Goal: Transaction & Acquisition: Purchase product/service

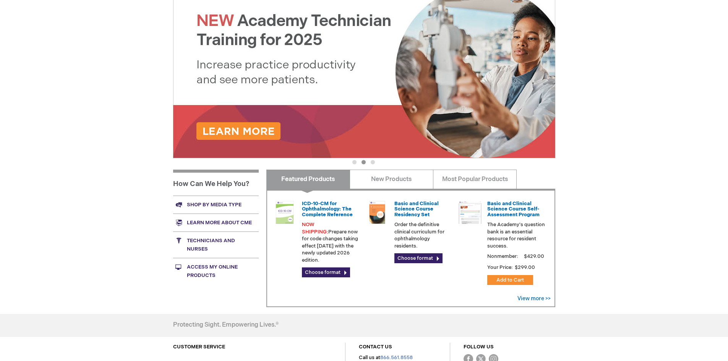
scroll to position [153, 0]
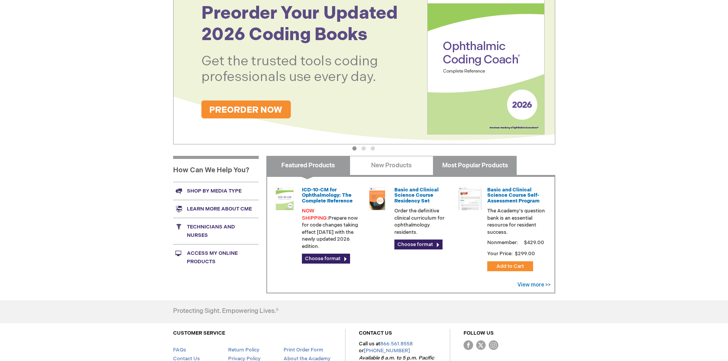
click at [476, 169] on link "Most Popular Products" at bounding box center [475, 165] width 84 height 19
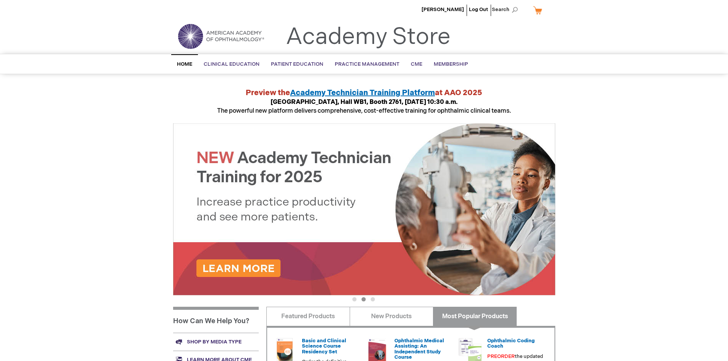
scroll to position [0, 0]
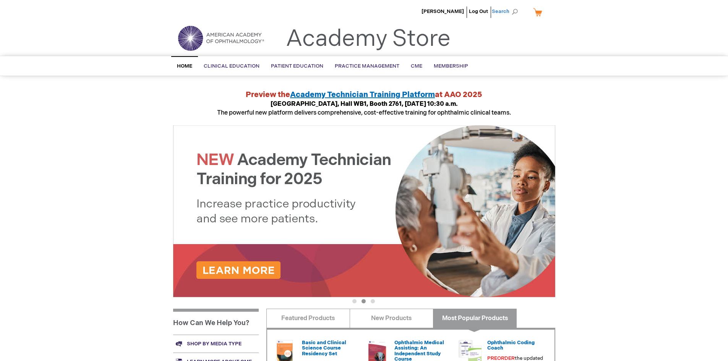
click at [511, 15] on span "Search" at bounding box center [506, 11] width 29 height 15
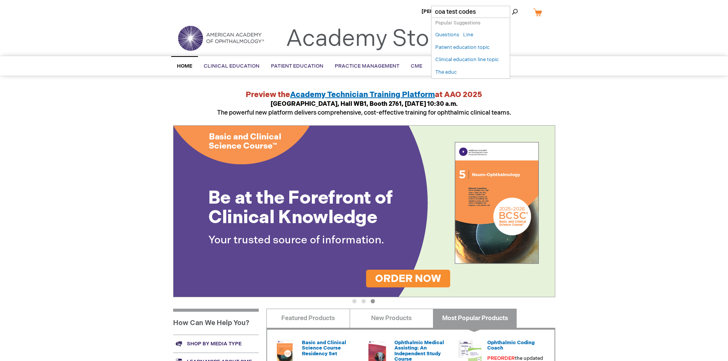
type input "coa test codes"
click at [512, 6] on button "Search" at bounding box center [515, 12] width 6 height 12
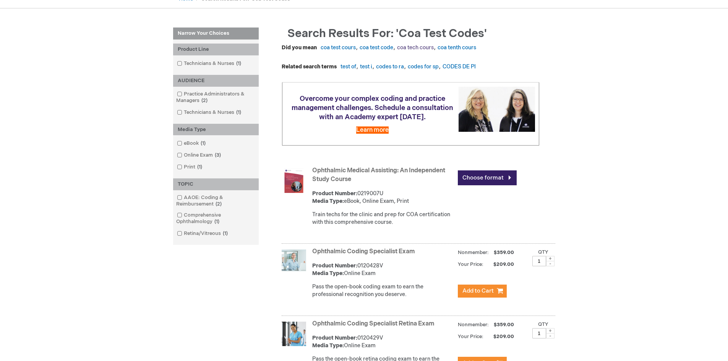
scroll to position [115, 0]
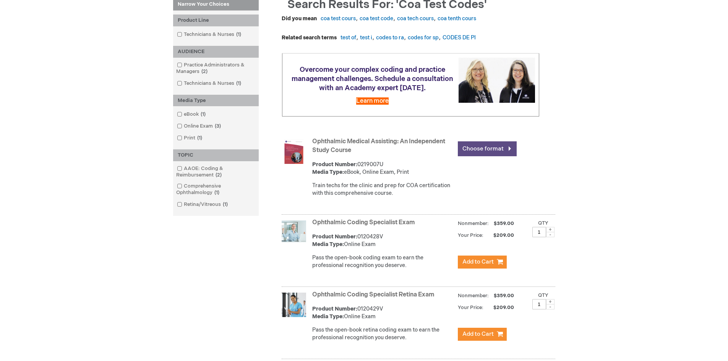
click at [508, 156] on link "Choose format" at bounding box center [487, 148] width 59 height 15
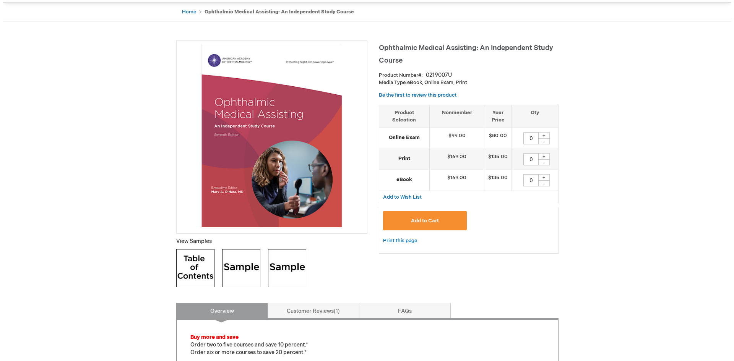
scroll to position [76, 0]
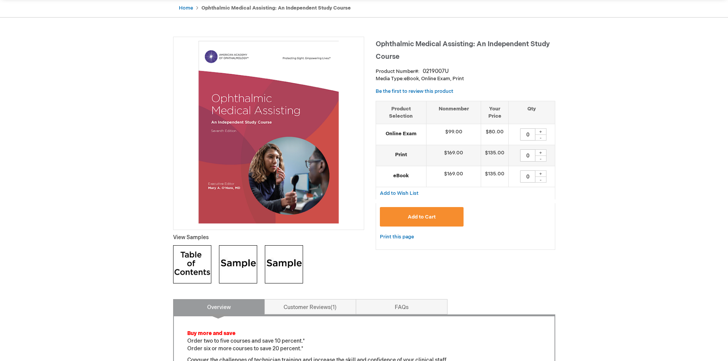
click at [541, 132] on div "+" at bounding box center [540, 131] width 11 height 6
click at [539, 129] on div "+" at bounding box center [540, 131] width 11 height 6
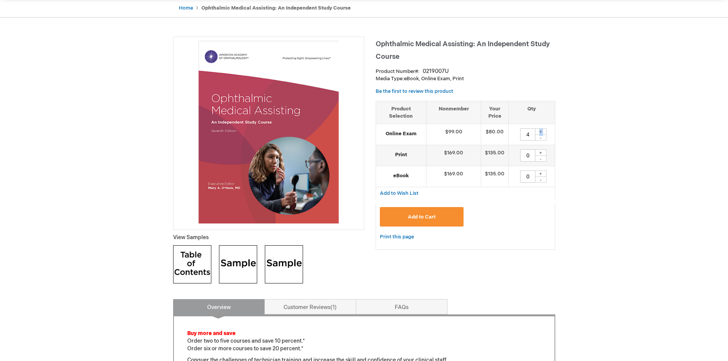
type input "5"
click at [413, 213] on button "Add to Cart" at bounding box center [422, 216] width 84 height 19
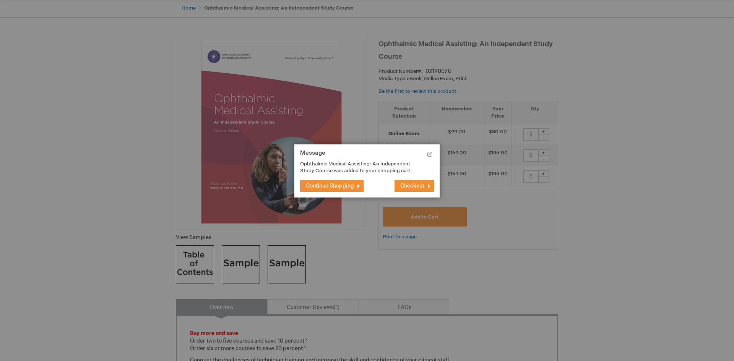
click at [417, 185] on span "Checkout" at bounding box center [412, 186] width 24 height 6
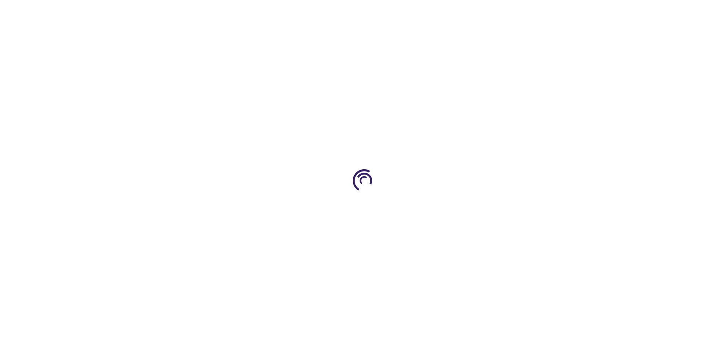
select select "US"
select select "12"
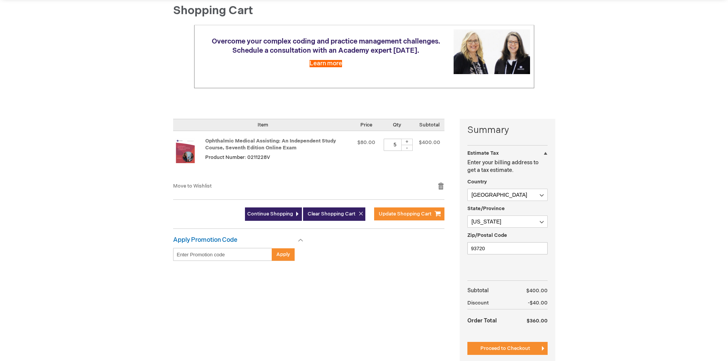
scroll to position [115, 0]
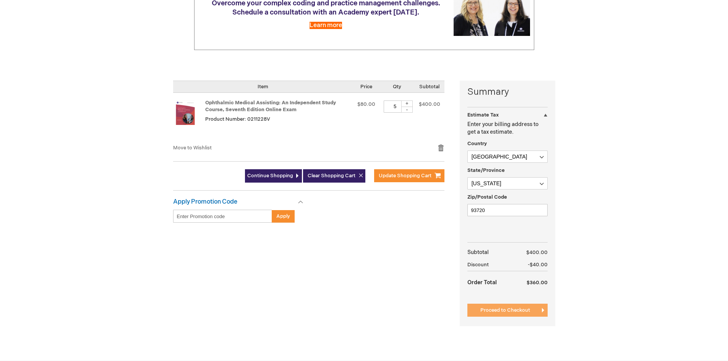
click at [514, 312] on span "Proceed to Checkout" at bounding box center [506, 310] width 50 height 6
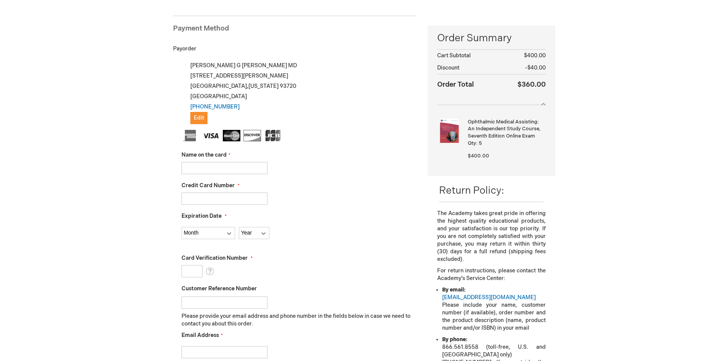
scroll to position [67, 0]
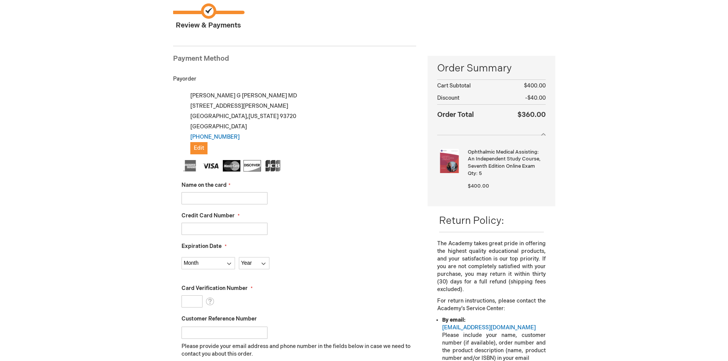
click at [205, 203] on input "Name on the card" at bounding box center [225, 198] width 86 height 12
type input "[PERSON_NAME]"
type input "376751031539012"
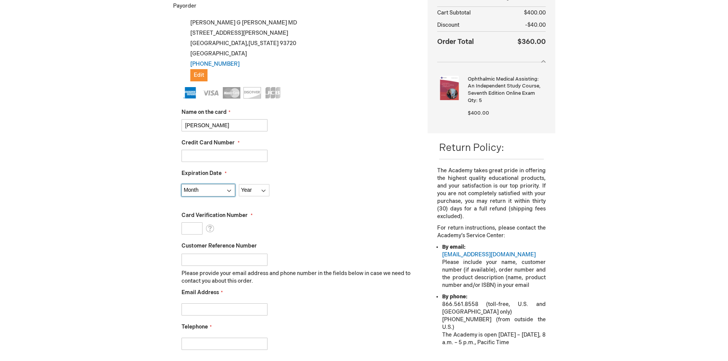
scroll to position [143, 0]
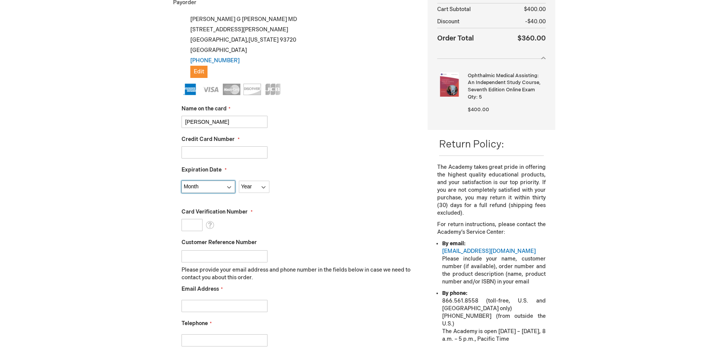
click at [227, 186] on select "Month 01 - January 02 - February 03 - March 04 - April 05 - May 06 - June 07 - …" at bounding box center [209, 187] width 54 height 12
select select "7"
click at [182, 181] on select "Month 01 - January 02 - February 03 - March 04 - April 05 - May 06 - June 07 - …" at bounding box center [209, 187] width 54 height 12
click at [252, 186] on select "Year 2025 2026 2027 2028 2029 2030 2031 2032 2033 2034 2035" at bounding box center [254, 187] width 31 height 12
select select "2028"
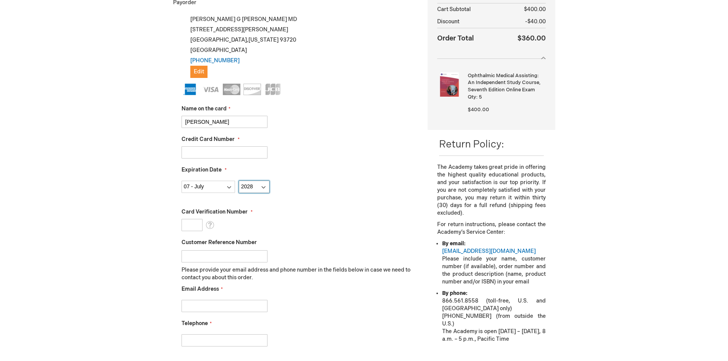
click at [239, 181] on select "Year 2025 2026 2027 2028 2029 2030 2031 2032 2033 2034 2035" at bounding box center [254, 187] width 31 height 12
click at [192, 220] on input "Card Verification Number" at bounding box center [192, 225] width 21 height 12
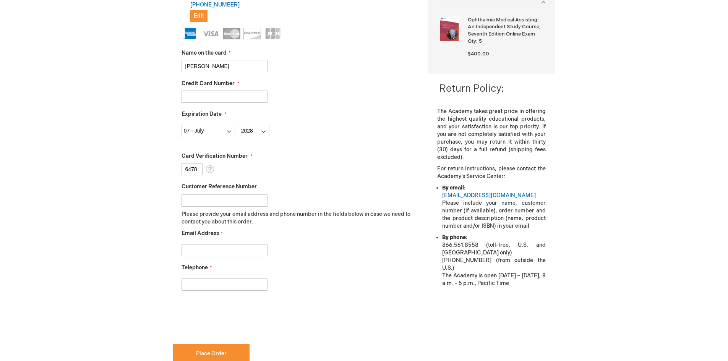
scroll to position [219, 0]
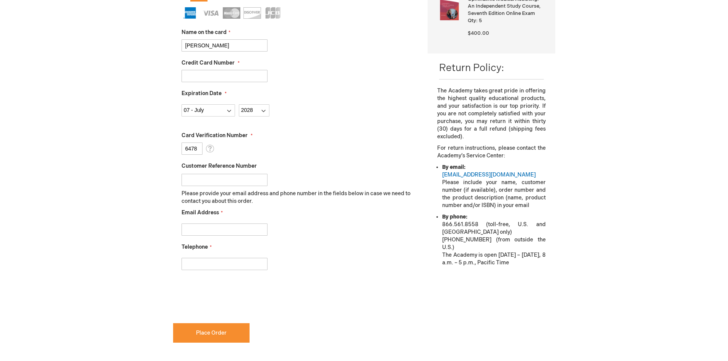
type input "6478"
click at [195, 222] on div at bounding box center [299, 228] width 235 height 16
click at [191, 228] on input "Email Address" at bounding box center [225, 230] width 86 height 12
type input "rgallardo@foggremington.com"
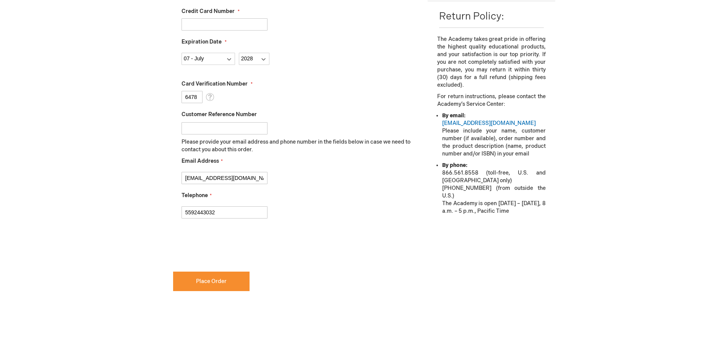
scroll to position [258, 0]
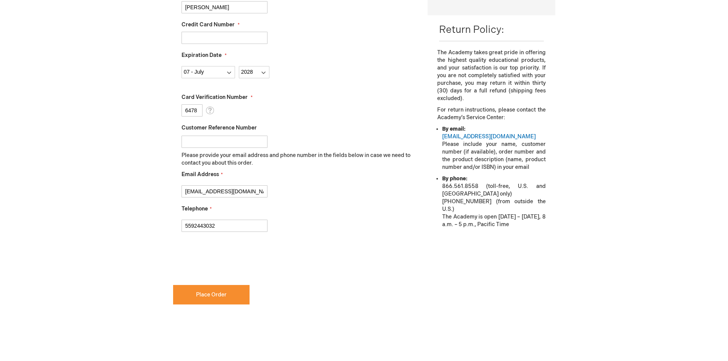
type input "5592443032"
checkbox input "true"
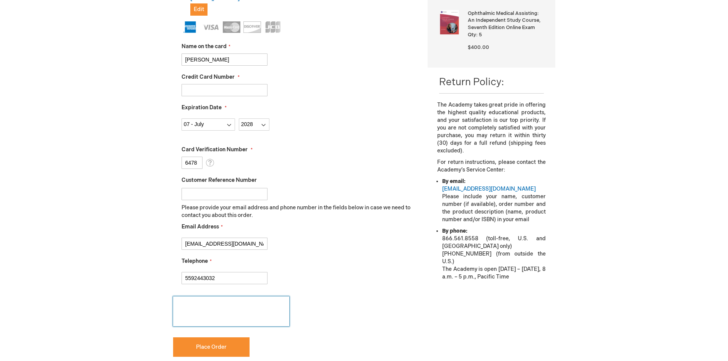
scroll to position [229, 0]
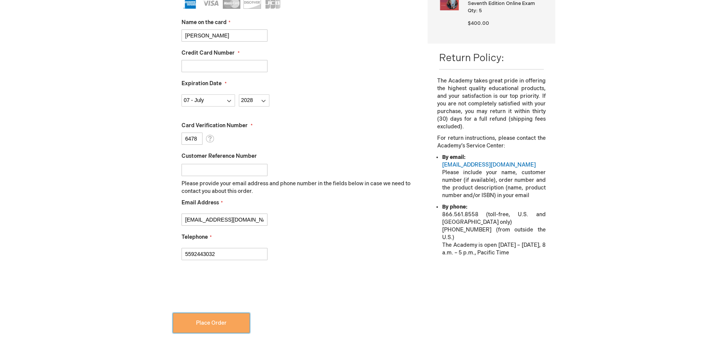
click at [216, 325] on span "Place Order" at bounding box center [211, 323] width 31 height 6
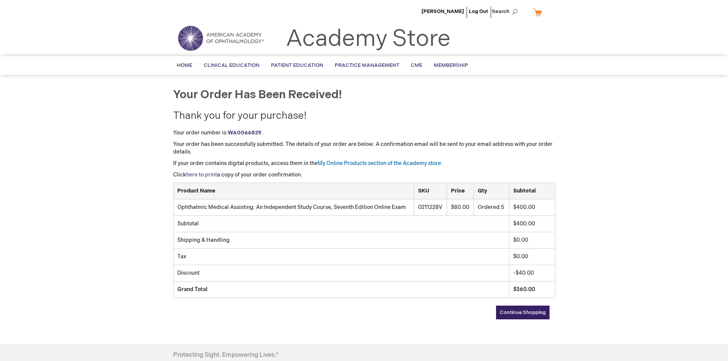
click at [202, 173] on link "here to print" at bounding box center [201, 175] width 31 height 6
click at [382, 163] on link "My Online Products section of the Academy store." at bounding box center [380, 163] width 125 height 6
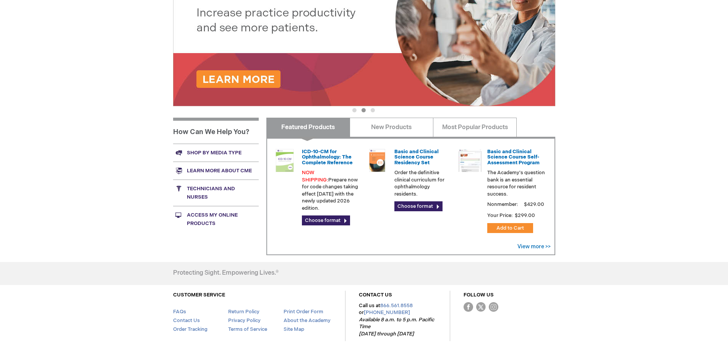
scroll to position [213, 0]
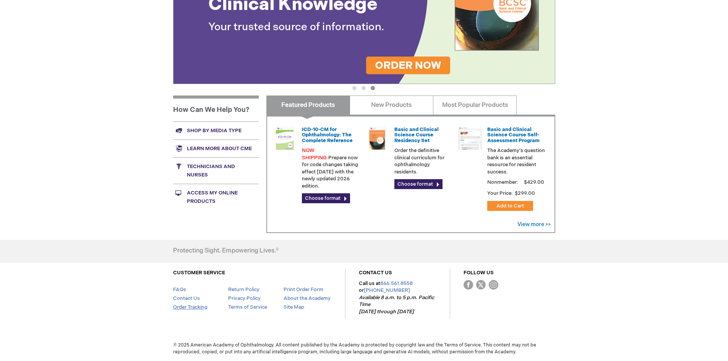
click at [190, 308] on link "Order Tracking" at bounding box center [190, 307] width 34 height 6
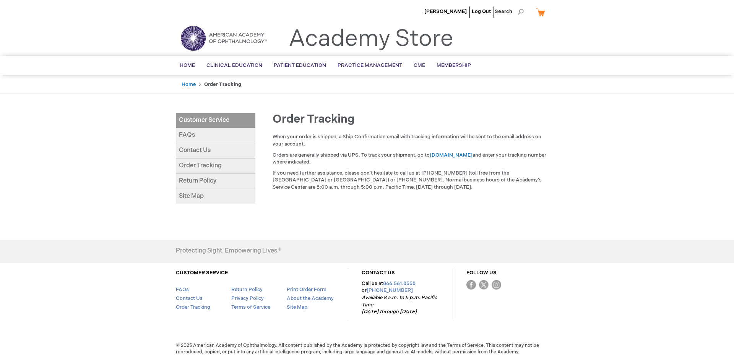
click at [214, 162] on link "Order Tracking" at bounding box center [216, 166] width 80 height 15
click at [187, 81] on link "Home" at bounding box center [189, 84] width 14 height 6
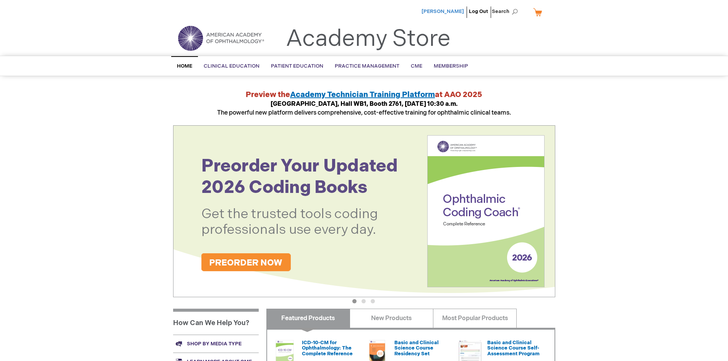
click at [451, 11] on span "[PERSON_NAME]" at bounding box center [443, 11] width 42 height 6
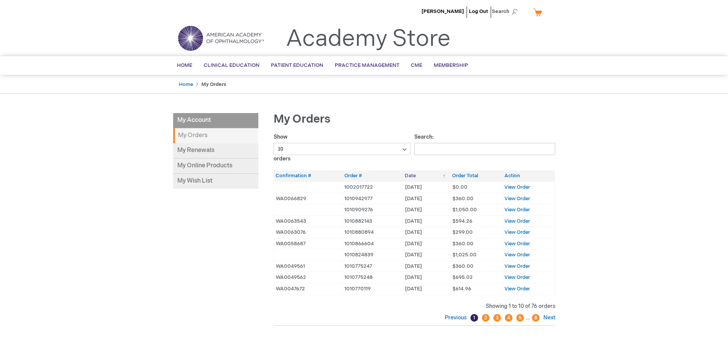
click at [443, 175] on th "Date" at bounding box center [426, 175] width 47 height 11
click at [223, 168] on link "My Online Products" at bounding box center [215, 166] width 85 height 15
click at [509, 198] on span "View Order" at bounding box center [518, 199] width 26 height 6
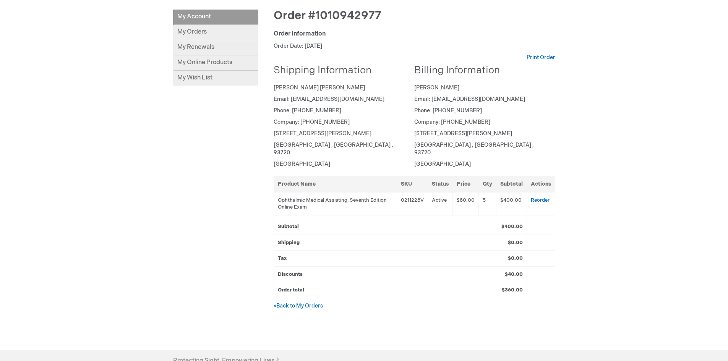
scroll to position [115, 0]
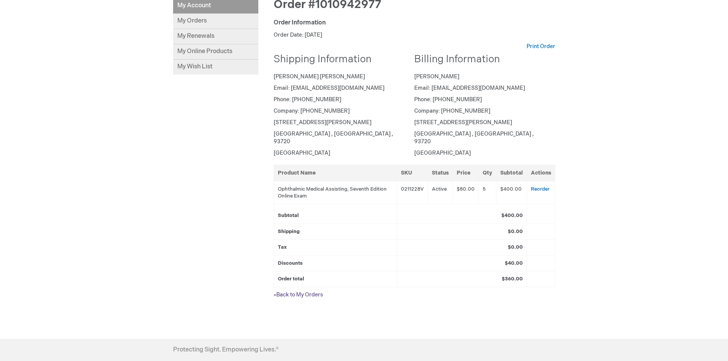
click at [312, 292] on link "« Back to My Orders" at bounding box center [298, 295] width 49 height 6
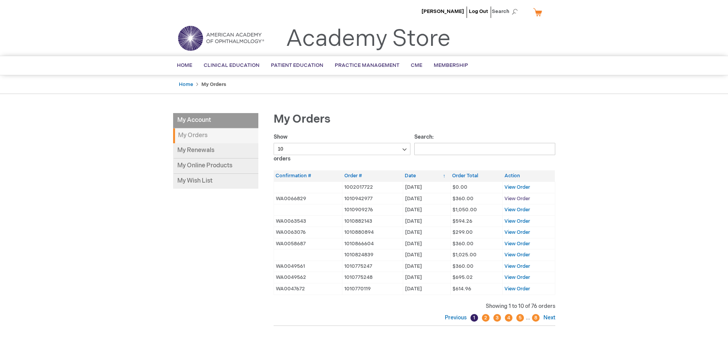
click at [518, 200] on span "View Order" at bounding box center [518, 199] width 26 height 6
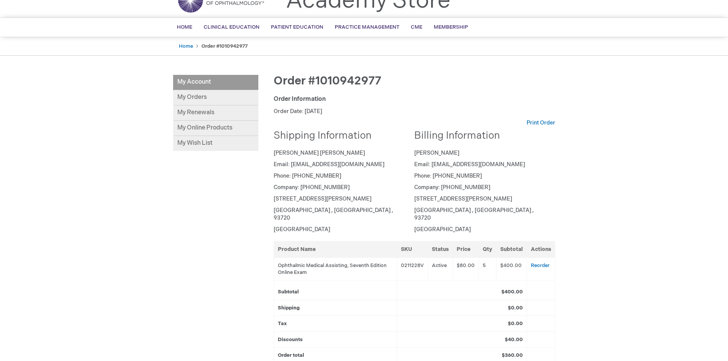
scroll to position [76, 0]
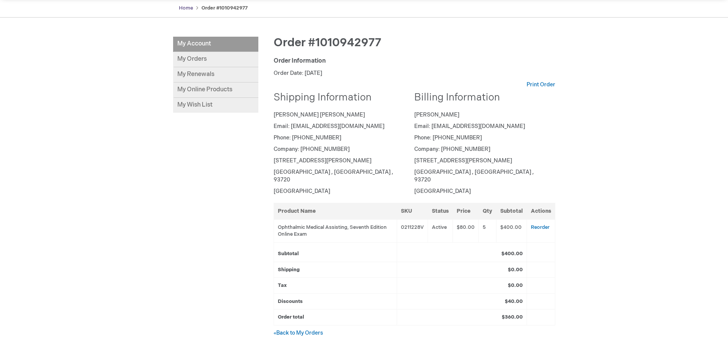
click at [190, 8] on link "Home" at bounding box center [186, 8] width 14 height 6
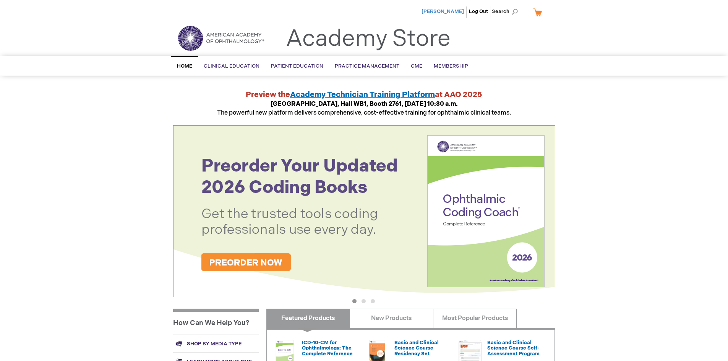
click at [442, 10] on span "[PERSON_NAME]" at bounding box center [443, 11] width 42 height 6
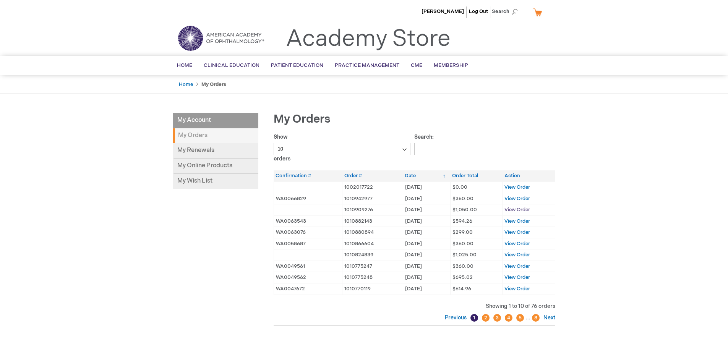
click at [519, 209] on span "View Order" at bounding box center [518, 210] width 26 height 6
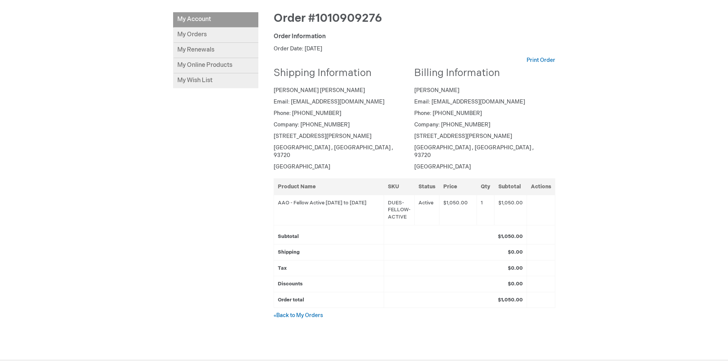
scroll to position [115, 0]
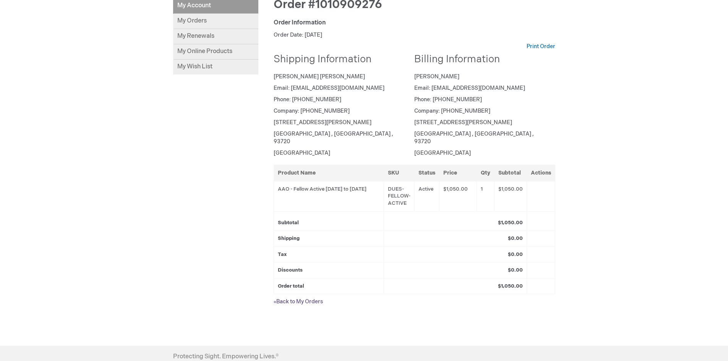
click at [302, 299] on link "« Back to My Orders" at bounding box center [298, 302] width 49 height 6
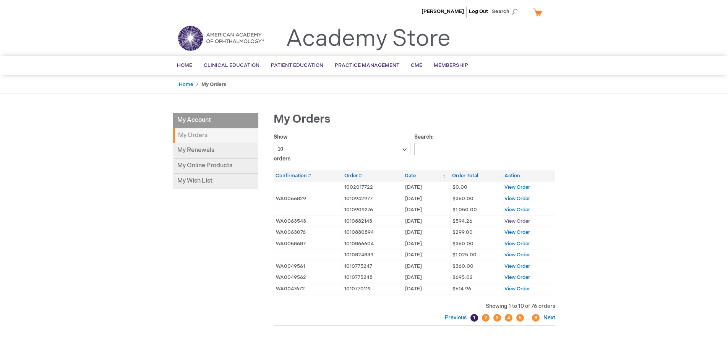
click at [513, 220] on span "View Order" at bounding box center [518, 221] width 26 height 6
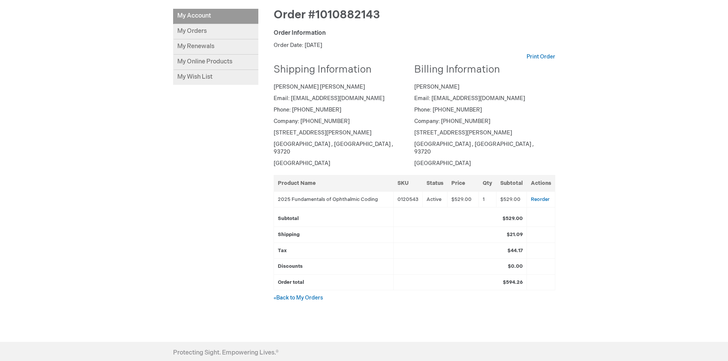
scroll to position [115, 0]
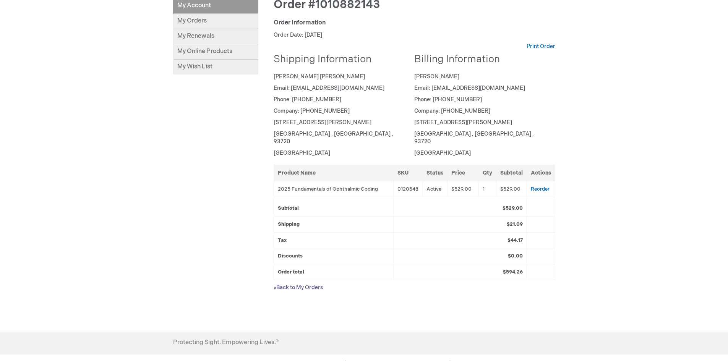
click at [305, 284] on link "« Back to My Orders" at bounding box center [298, 287] width 49 height 6
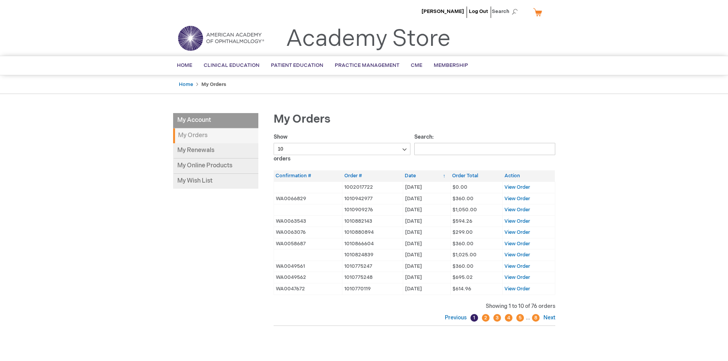
click at [524, 202] on td "View Order" at bounding box center [529, 198] width 52 height 11
click at [524, 201] on span "View Order" at bounding box center [518, 199] width 26 height 6
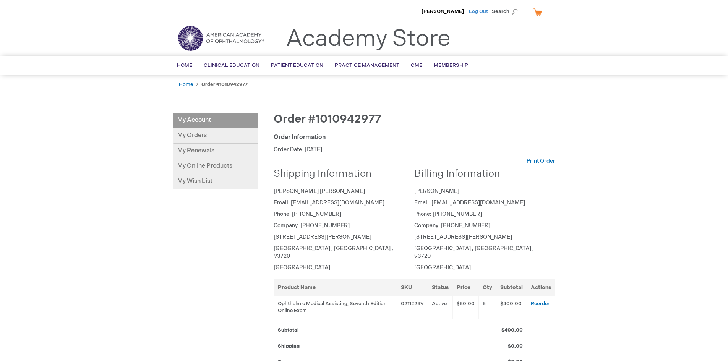
click at [483, 12] on link "Log Out" at bounding box center [478, 11] width 19 height 6
